Goal: Task Accomplishment & Management: Manage account settings

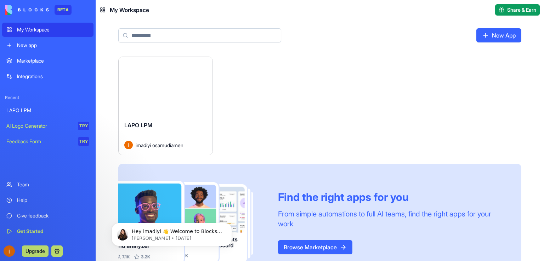
click at [504, 35] on link "New App" at bounding box center [498, 35] width 45 height 14
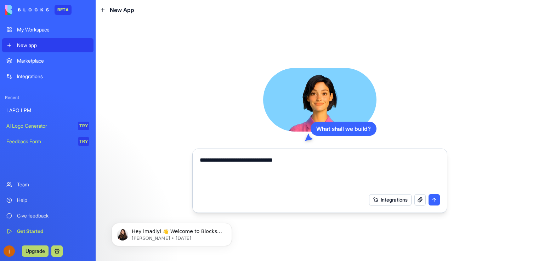
type textarea "**********"
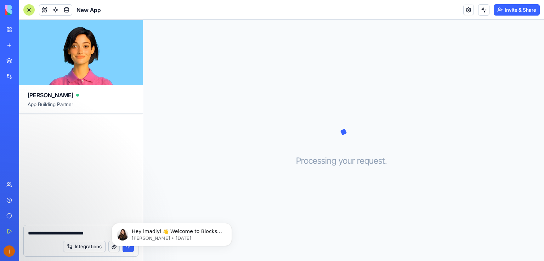
type textarea "**********"
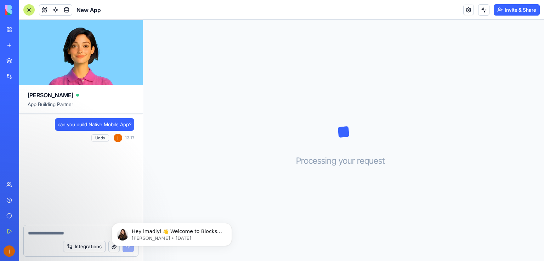
scroll to position [48, 0]
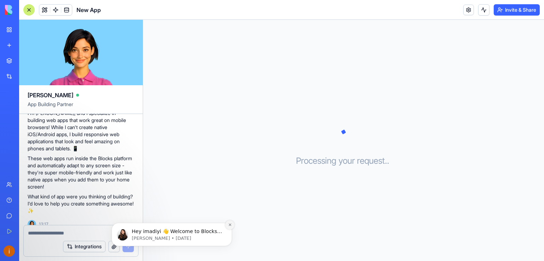
click at [231, 226] on icon "Dismiss notification" at bounding box center [230, 225] width 4 height 4
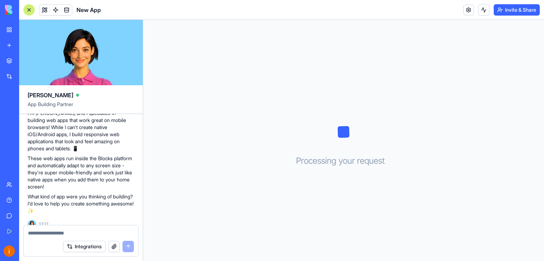
click at [28, 9] on div at bounding box center [28, 9] width 11 height 11
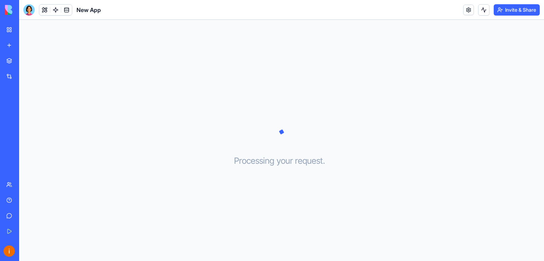
click at [26, 31] on div "My Workspace" at bounding box center [21, 29] width 9 height 7
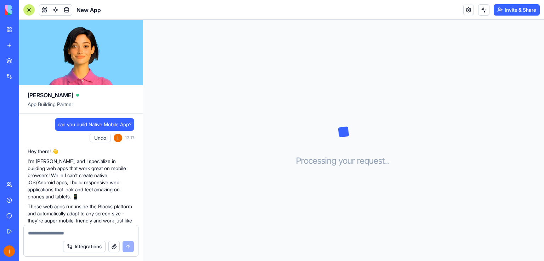
scroll to position [48, 0]
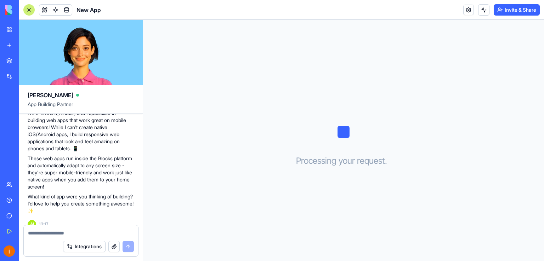
click at [10, 92] on div "Recent LAPO LPM New App AI Logo Generator TRY" at bounding box center [9, 116] width 15 height 65
click at [26, 26] on div "My Workspace" at bounding box center [21, 29] width 9 height 7
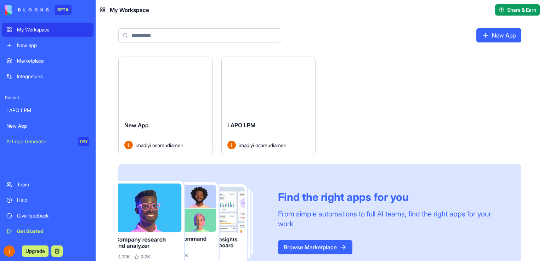
click at [204, 65] on html "BETA My Workspace New app Marketplace Integrations Recent LAPO LPM New App AI L…" at bounding box center [272, 130] width 544 height 261
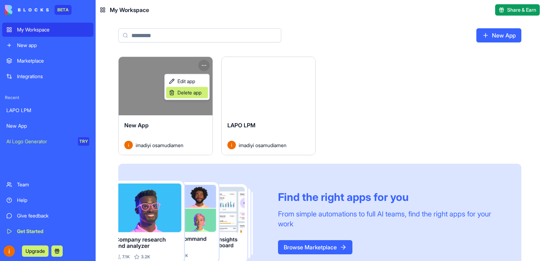
click at [188, 91] on span "Delete app" at bounding box center [189, 92] width 24 height 7
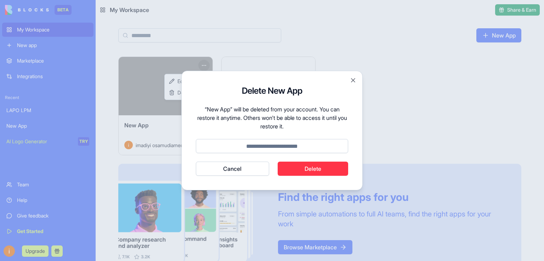
click at [321, 169] on button "Delete" at bounding box center [313, 169] width 71 height 14
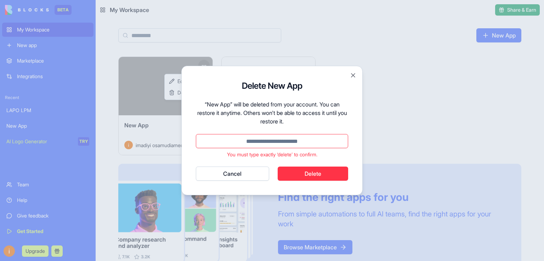
click at [316, 173] on button "Delete" at bounding box center [313, 174] width 71 height 14
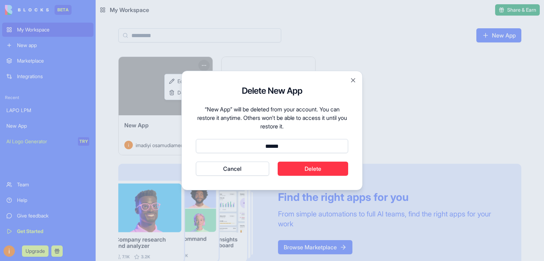
type input "******"
click at [313, 169] on button "Delete" at bounding box center [313, 169] width 71 height 14
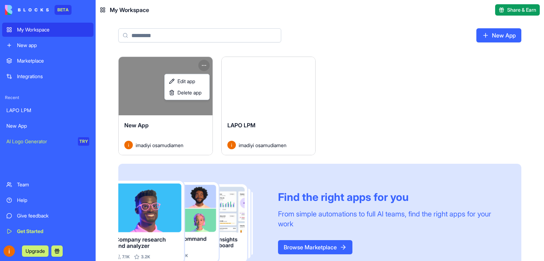
click at [202, 51] on html "BETA My Workspace New app Marketplace Integrations Recent LAPO LPM New App AI L…" at bounding box center [272, 130] width 544 height 261
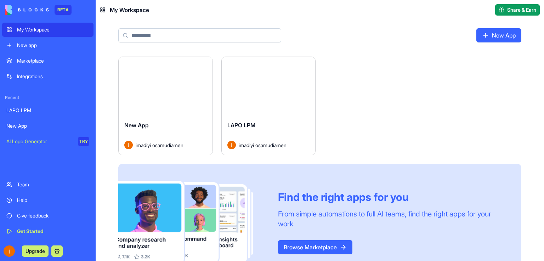
click at [204, 64] on html "BETA My Workspace New app Marketplace Integrations Recent LAPO LPM New App AI L…" at bounding box center [272, 130] width 544 height 261
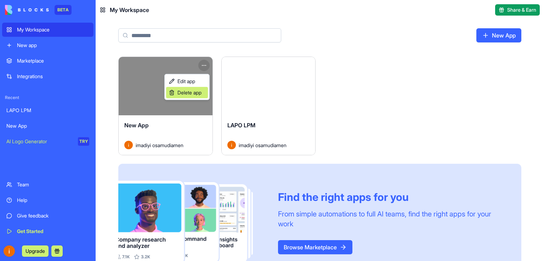
click at [185, 93] on span "Delete app" at bounding box center [189, 92] width 24 height 7
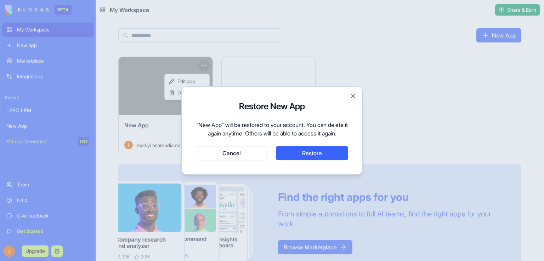
click at [244, 155] on button "Cancel" at bounding box center [232, 153] width 72 height 14
